Goal: Transaction & Acquisition: Subscribe to service/newsletter

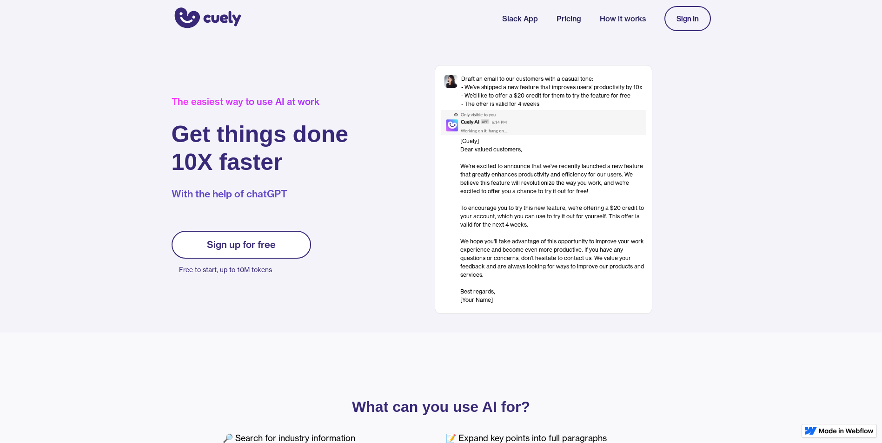
click at [246, 247] on div "Sign up for free" at bounding box center [241, 244] width 69 height 11
drag, startPoint x: 0, startPoint y: 0, endPoint x: 246, endPoint y: 248, distance: 349.4
click at [246, 248] on div "Sign up for free" at bounding box center [241, 244] width 69 height 11
click at [247, 258] on div "Sign up for free Free to start, up to 10M tokens" at bounding box center [241, 254] width 139 height 46
drag, startPoint x: 247, startPoint y: 258, endPoint x: 232, endPoint y: 254, distance: 15.5
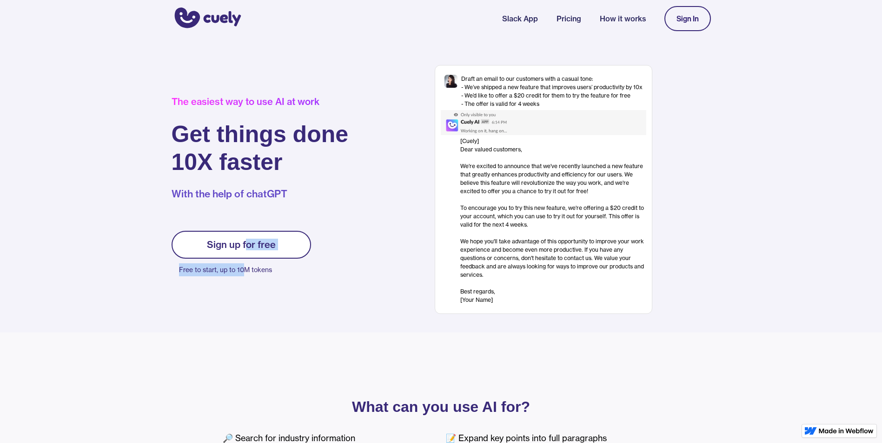
click at [232, 254] on link "Sign up for free" at bounding box center [241, 245] width 139 height 28
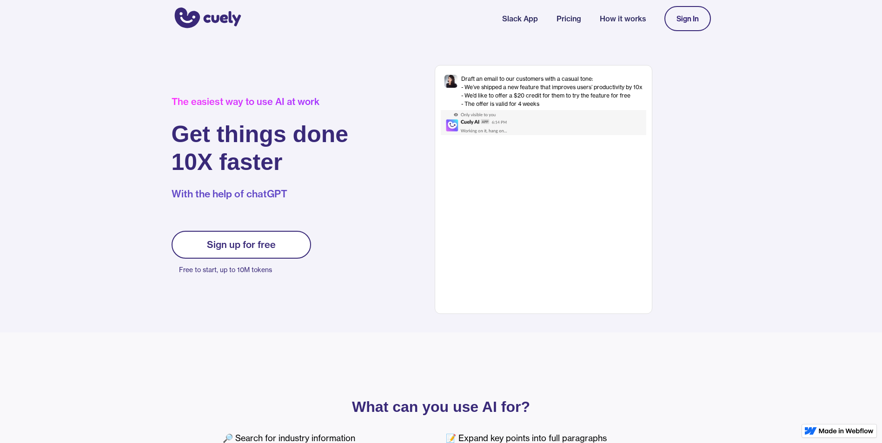
click at [238, 246] on div "Sign up for free" at bounding box center [241, 244] width 69 height 11
click at [247, 197] on p "With the help of chatGPT" at bounding box center [260, 194] width 177 height 14
click at [475, 267] on div "[Cuely] Dear valued customers, ‍ We're excited to announce that we've recently …" at bounding box center [553, 220] width 186 height 167
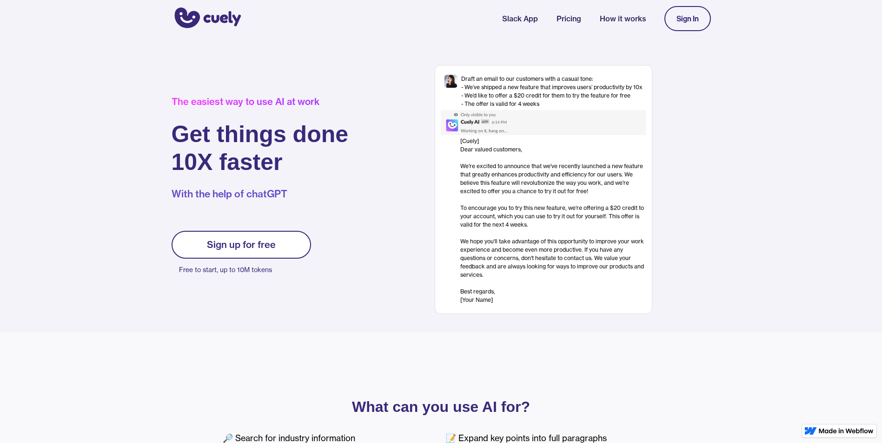
click at [476, 267] on div "[Cuely] Dear valued customers, ‍ We're excited to announce that we've recently …" at bounding box center [553, 220] width 186 height 167
click at [676, 24] on link "Sign In" at bounding box center [687, 18] width 46 height 25
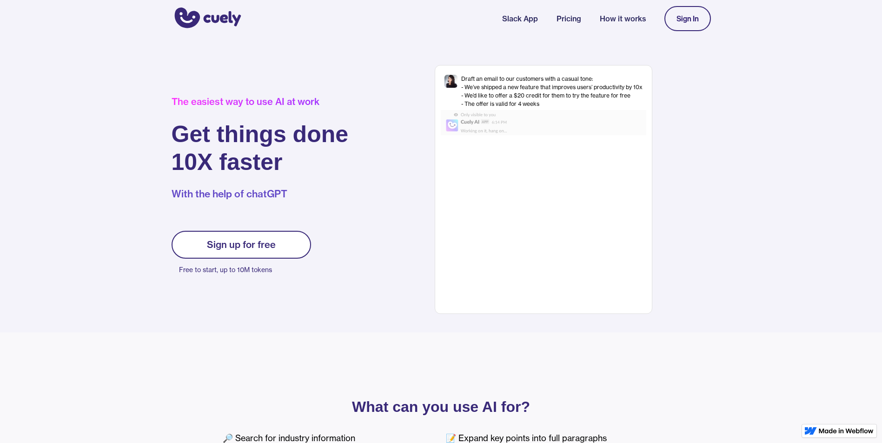
click at [675, 25] on link "Sign In" at bounding box center [687, 18] width 46 height 25
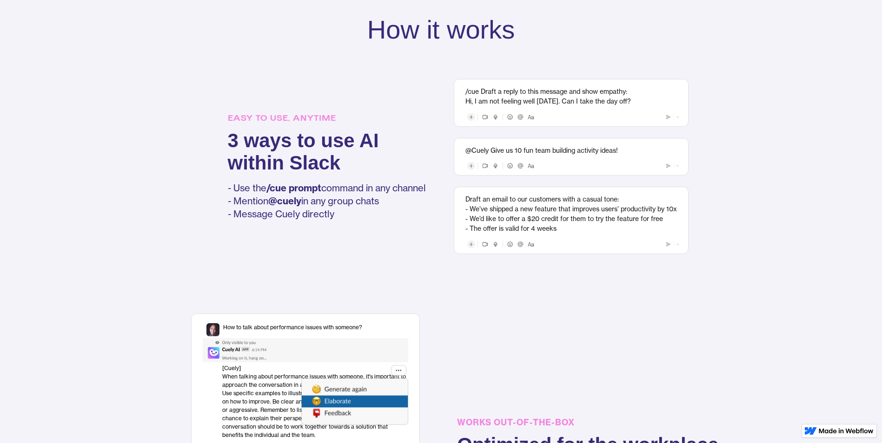
scroll to position [604, 0]
